Goal: Check status: Check status

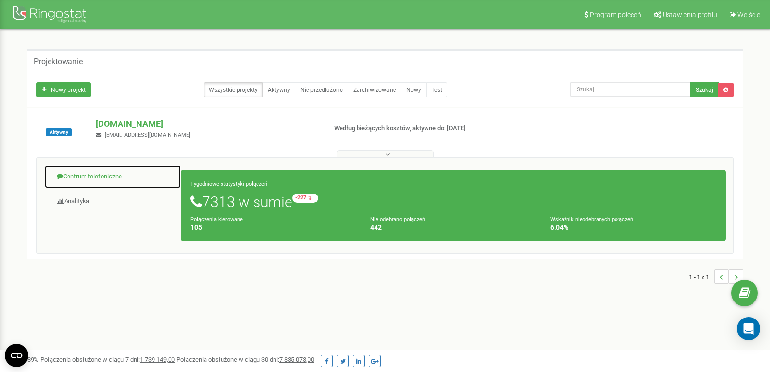
click at [102, 174] on font "Centrum telefoniczne" at bounding box center [92, 176] width 59 height 7
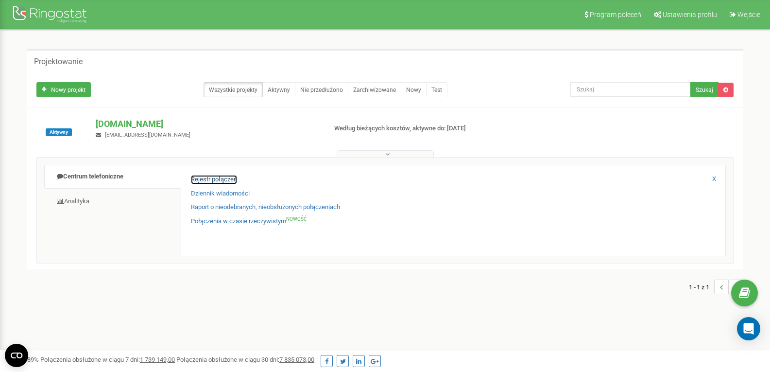
click at [203, 177] on font "Rejestr połączeń" at bounding box center [214, 178] width 46 height 7
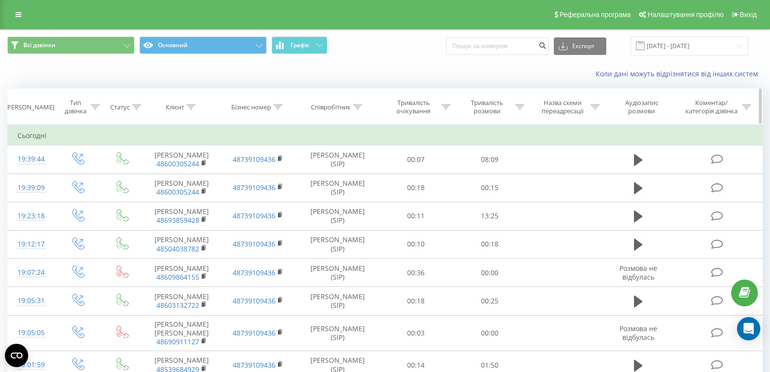
click at [516, 106] on icon at bounding box center [520, 106] width 9 height 5
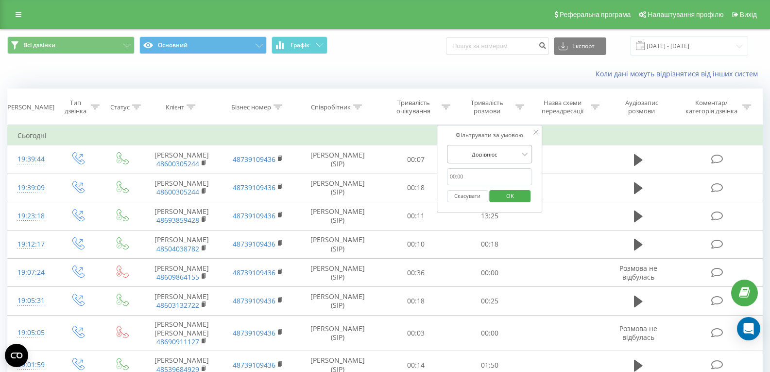
click at [506, 157] on div at bounding box center [484, 154] width 69 height 9
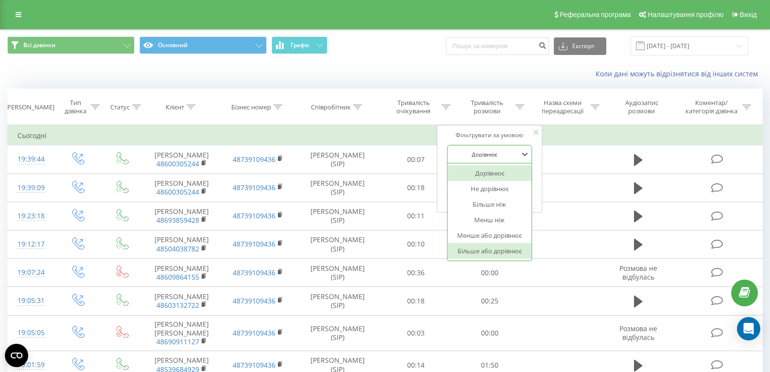
click at [490, 255] on div "Більше або дорівнює" at bounding box center [490, 251] width 85 height 16
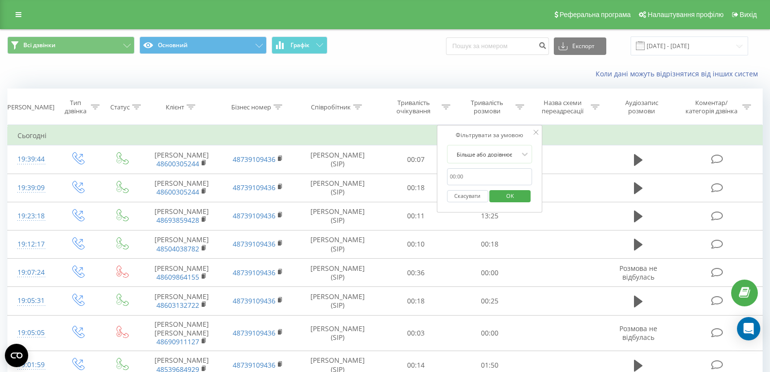
click at [511, 196] on span "OK" at bounding box center [510, 195] width 27 height 15
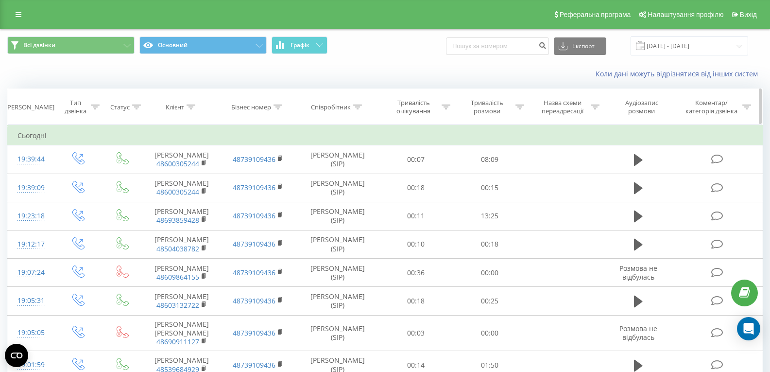
drag, startPoint x: 519, startPoint y: 106, endPoint x: 516, endPoint y: 111, distance: 6.1
click at [519, 106] on icon at bounding box center [520, 106] width 9 height 5
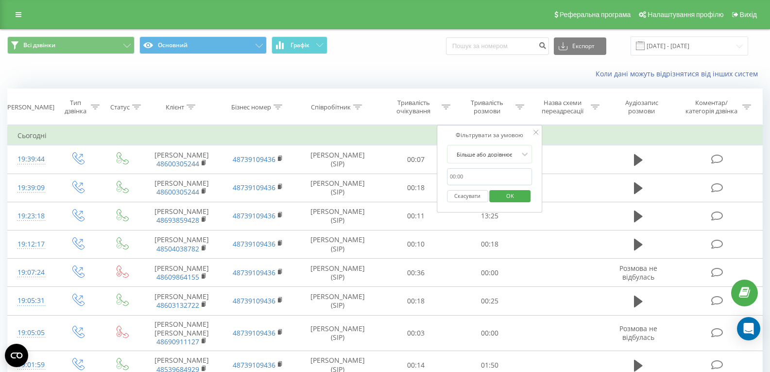
drag, startPoint x: 476, startPoint y: 178, endPoint x: 476, endPoint y: 189, distance: 10.7
click at [476, 178] on input "text" at bounding box center [490, 176] width 86 height 17
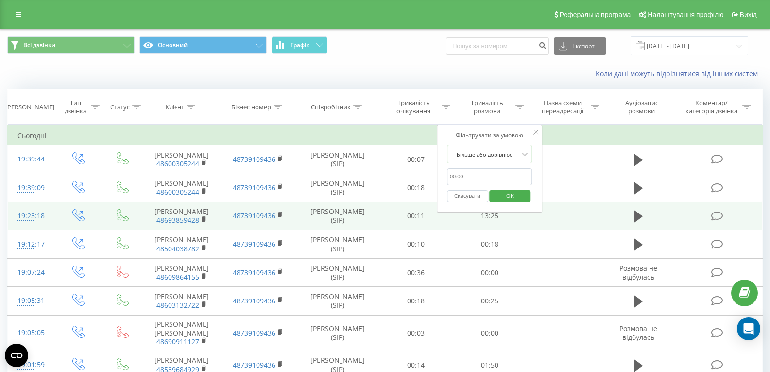
type input "00:20"
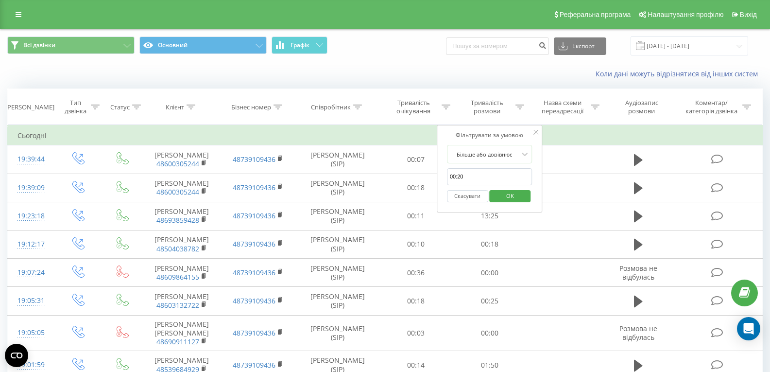
click at [521, 194] on span "OK" at bounding box center [510, 195] width 27 height 15
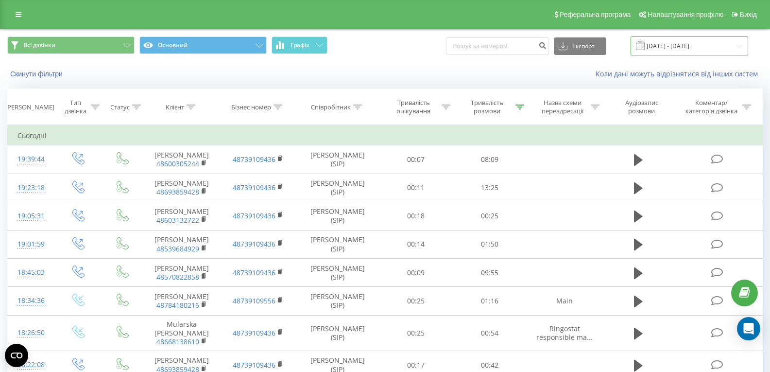
click at [695, 48] on input "19.08.2025 - 19.09.2025" at bounding box center [690, 45] width 118 height 19
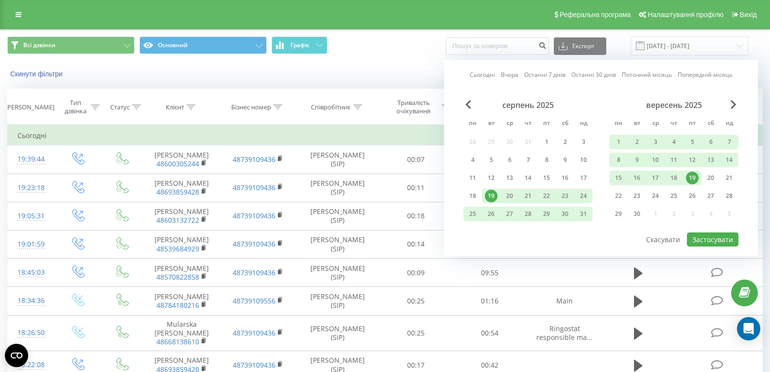
click at [695, 177] on div "19" at bounding box center [692, 178] width 13 height 13
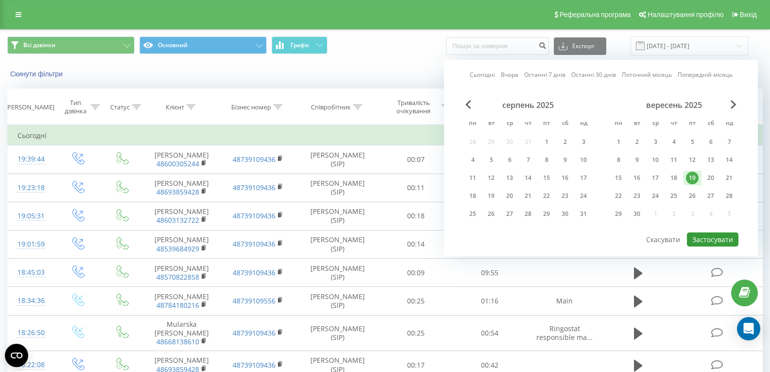
click at [716, 244] on button "Застосувати" at bounding box center [713, 239] width 52 height 14
type input "19.09.2025 - 19.09.2025"
